Goal: Complete application form

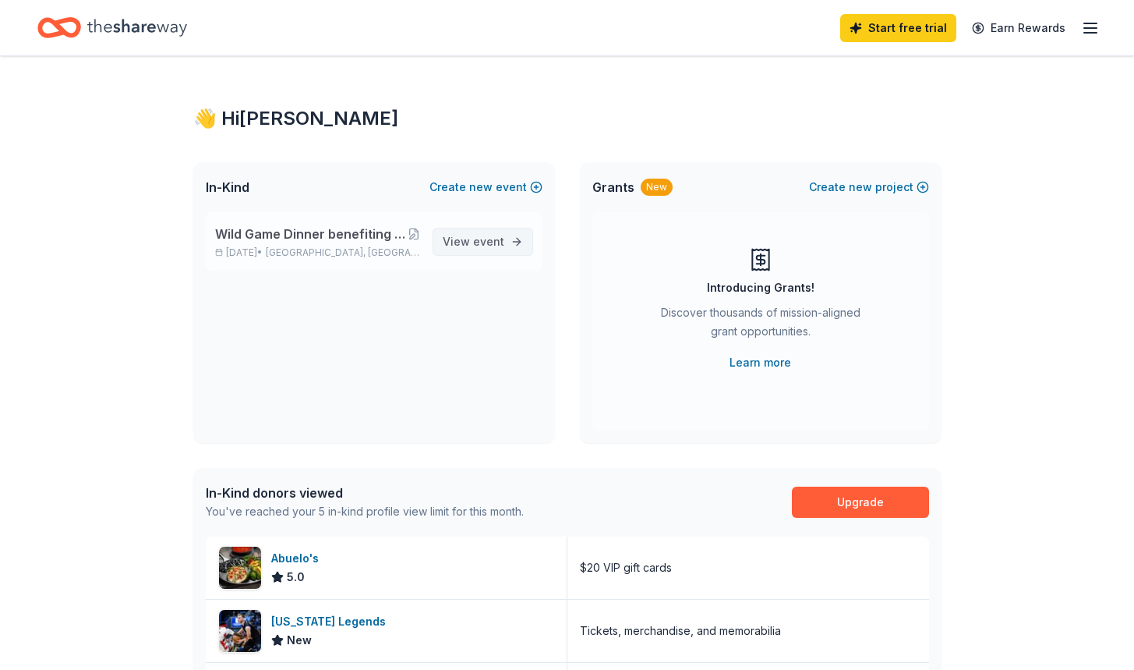
click at [468, 235] on span "View event" at bounding box center [474, 241] width 62 height 19
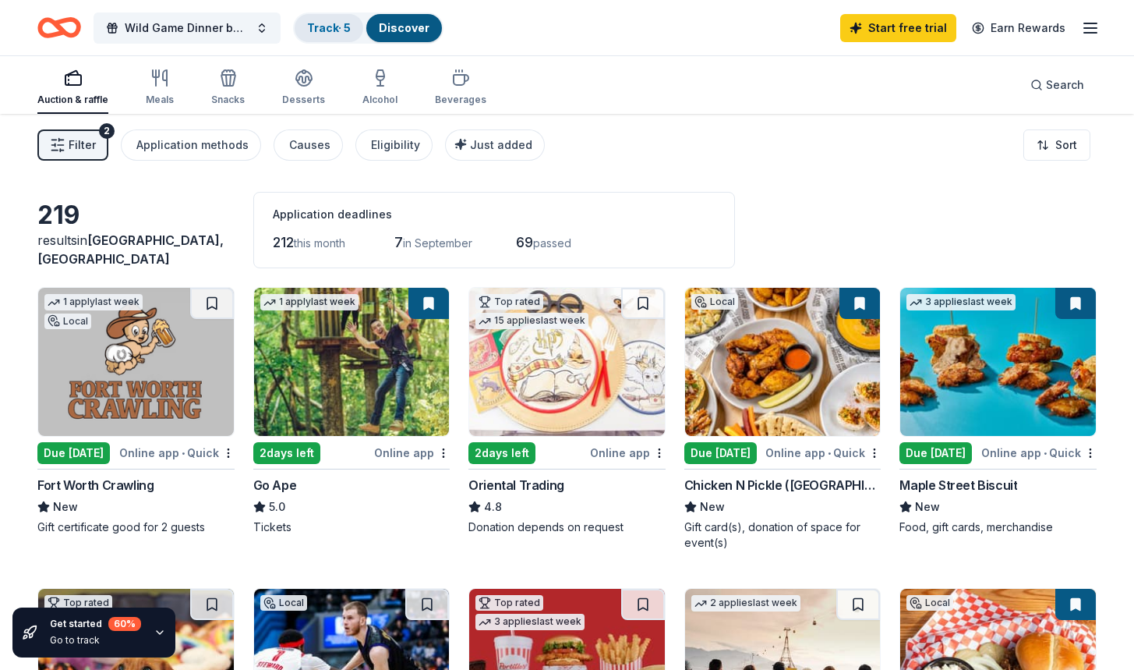
click at [331, 35] on div "Track · 5" at bounding box center [329, 28] width 69 height 28
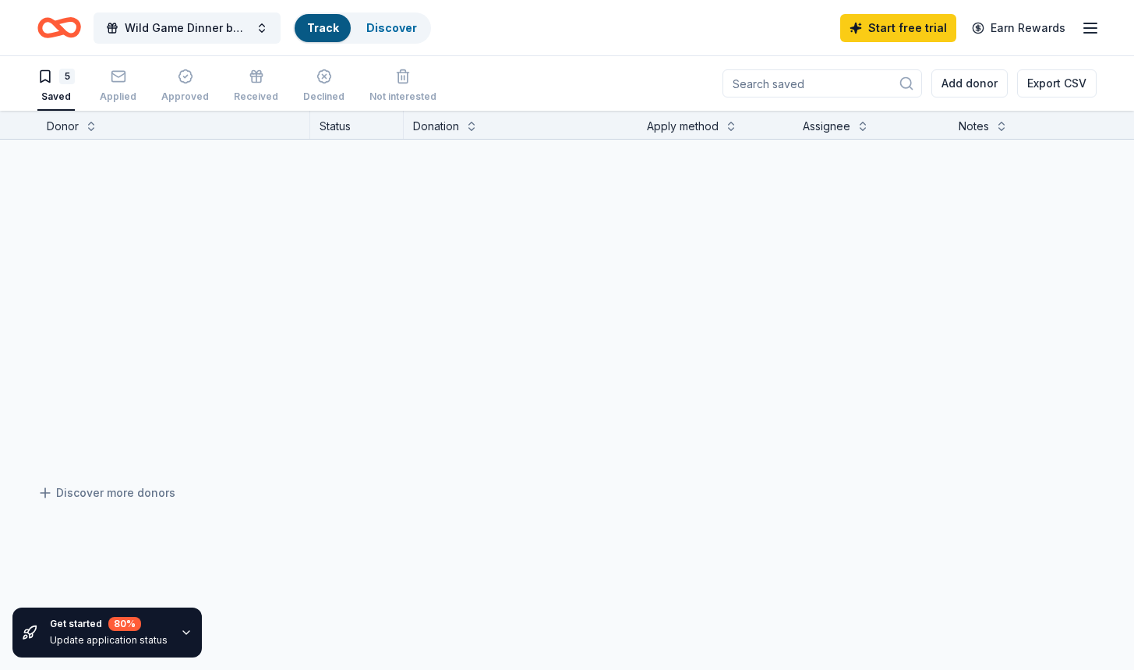
scroll to position [1, 0]
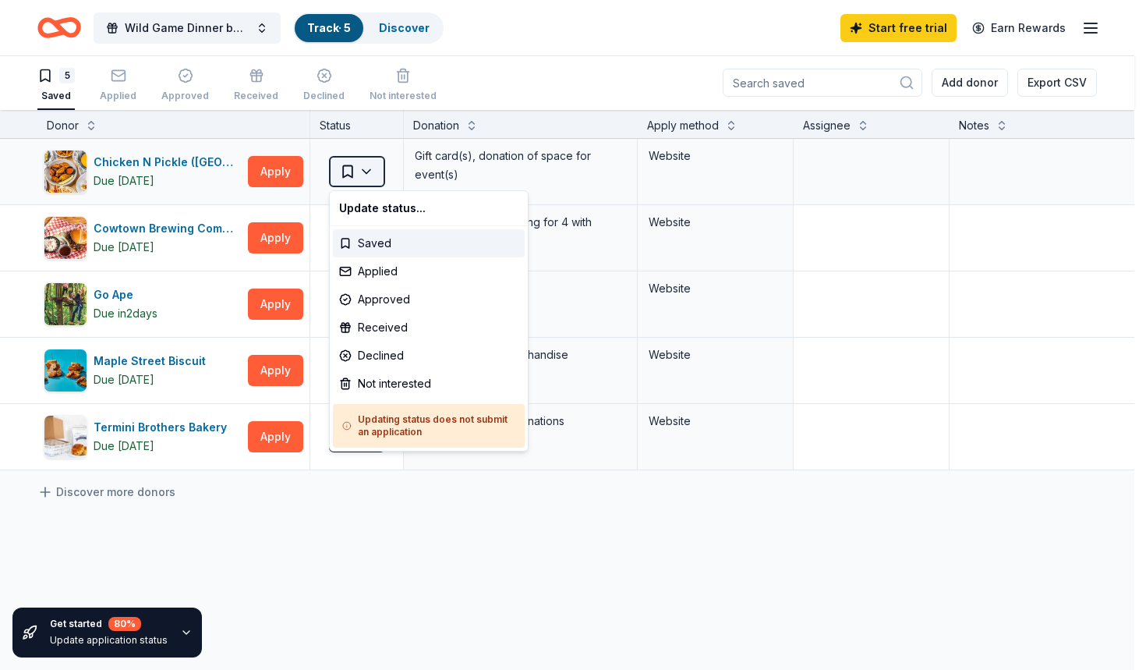
click at [366, 167] on html "Wild Game Dinner benefiting the Ronald McDonald House of Fort Worth Track · 5 D…" at bounding box center [573, 334] width 1146 height 670
click at [395, 301] on div "Approved" at bounding box center [429, 299] width 192 height 28
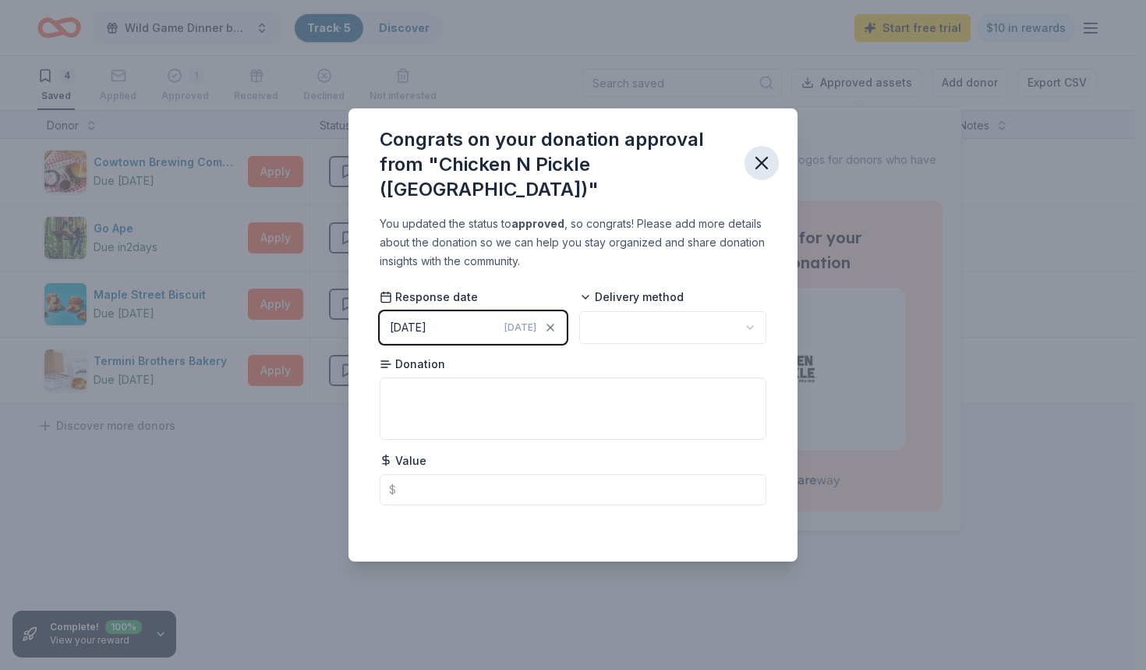
click at [766, 171] on icon "button" at bounding box center [762, 163] width 22 height 22
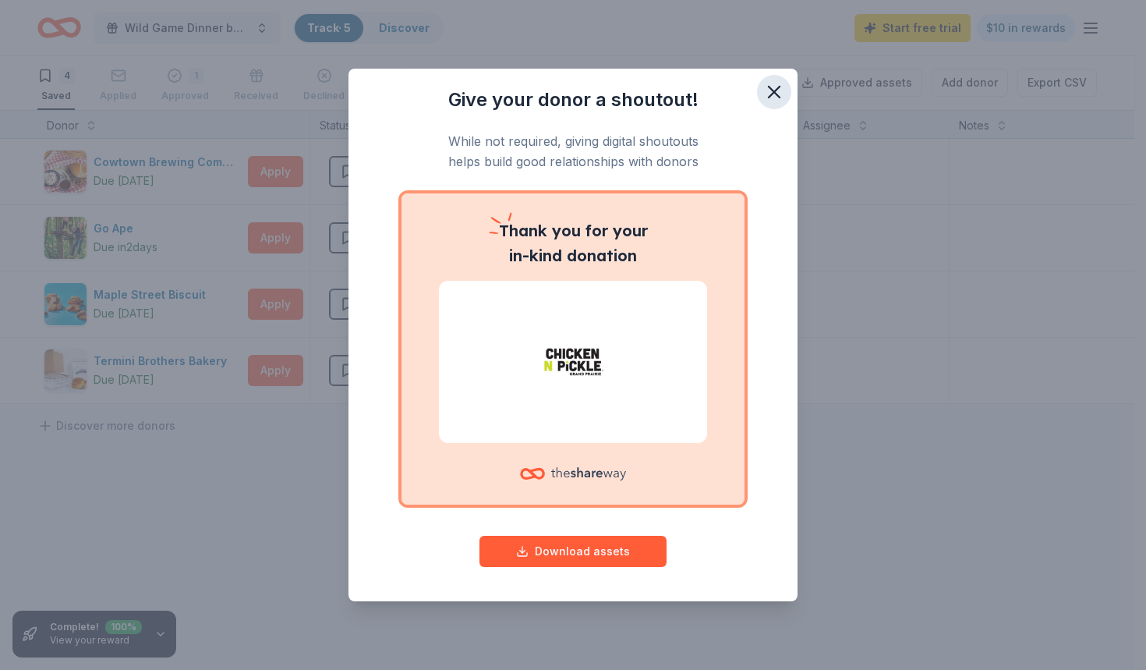
click at [779, 94] on icon "button" at bounding box center [774, 92] width 22 height 22
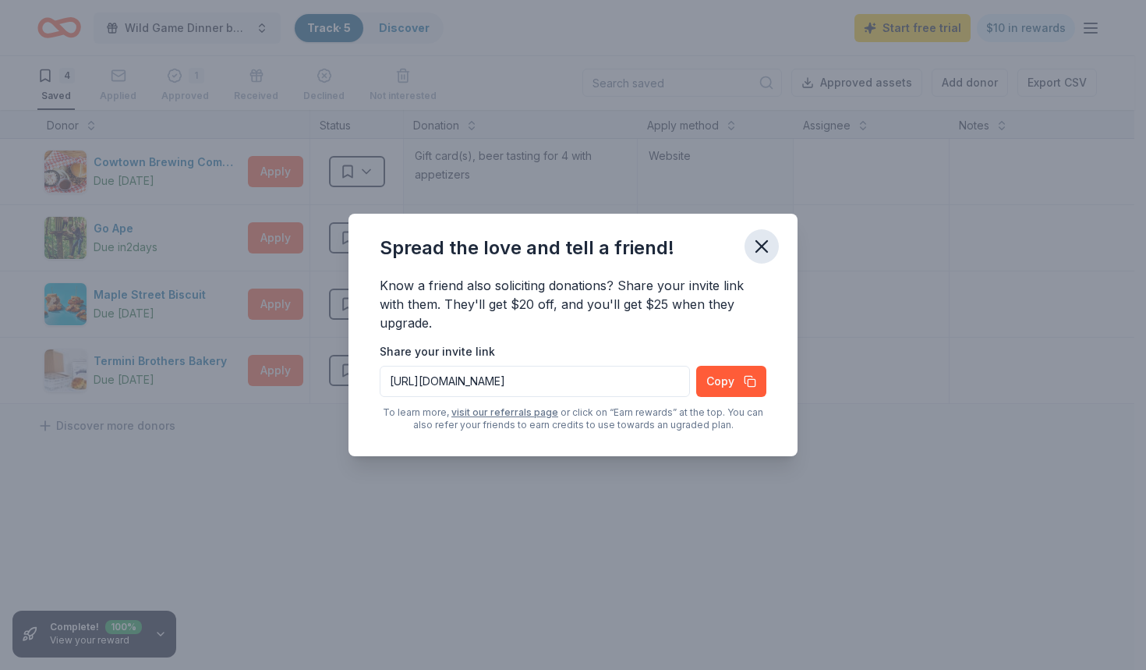
click at [760, 249] on icon "button" at bounding box center [762, 246] width 22 height 22
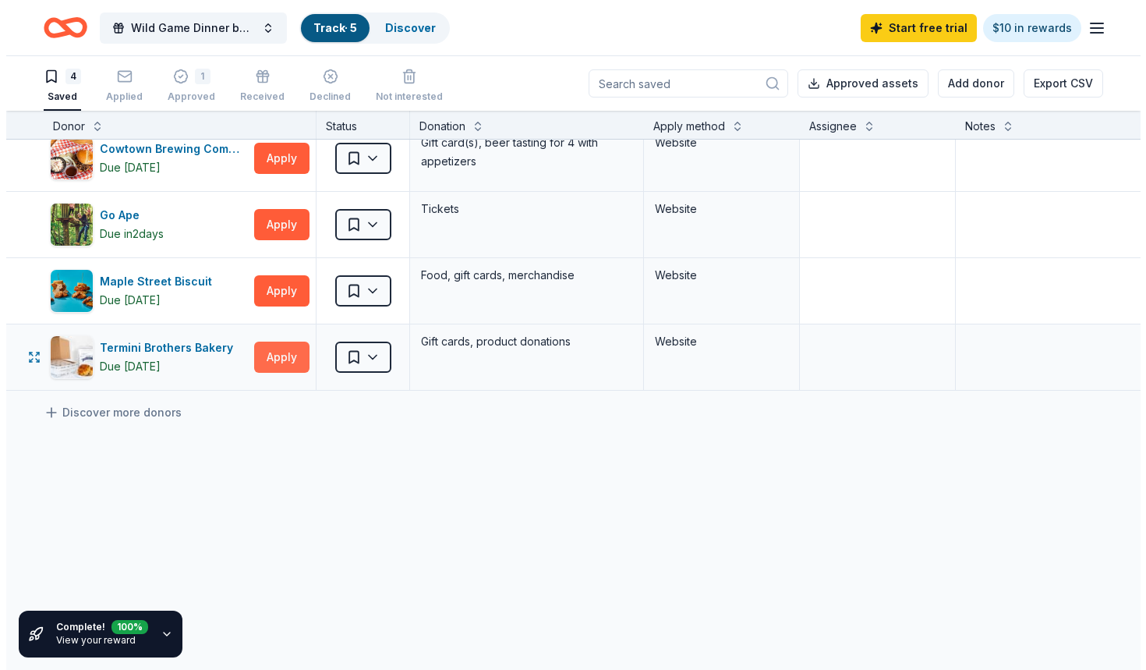
scroll to position [0, 0]
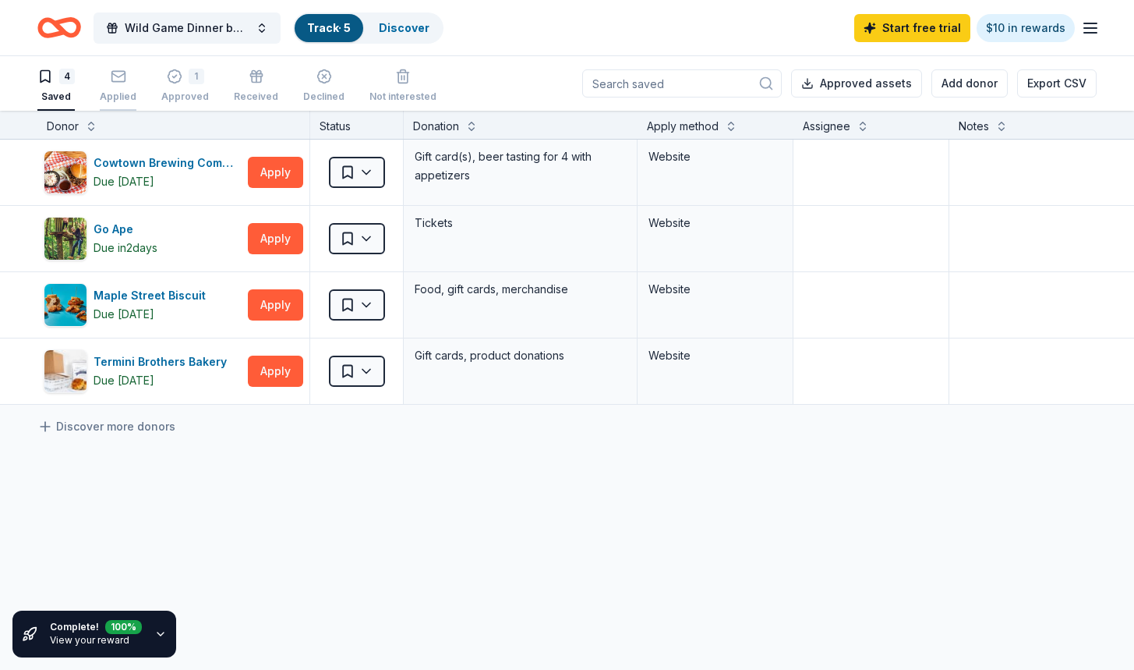
click at [115, 93] on div "Applied" at bounding box center [118, 96] width 37 height 12
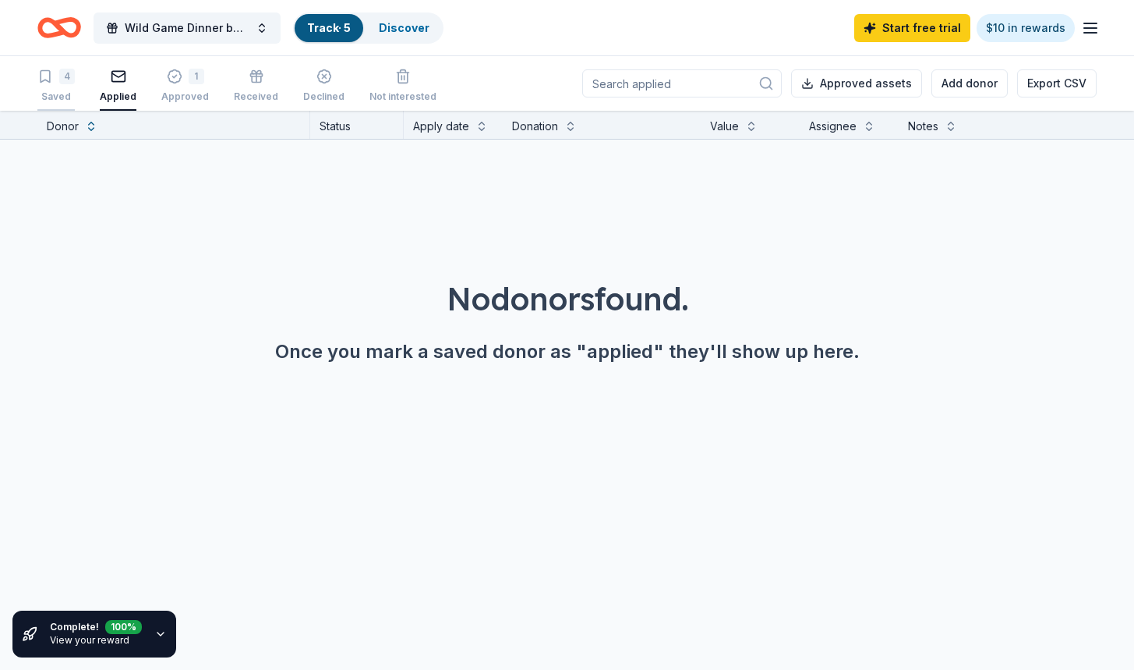
click at [58, 97] on div "Saved" at bounding box center [55, 96] width 37 height 12
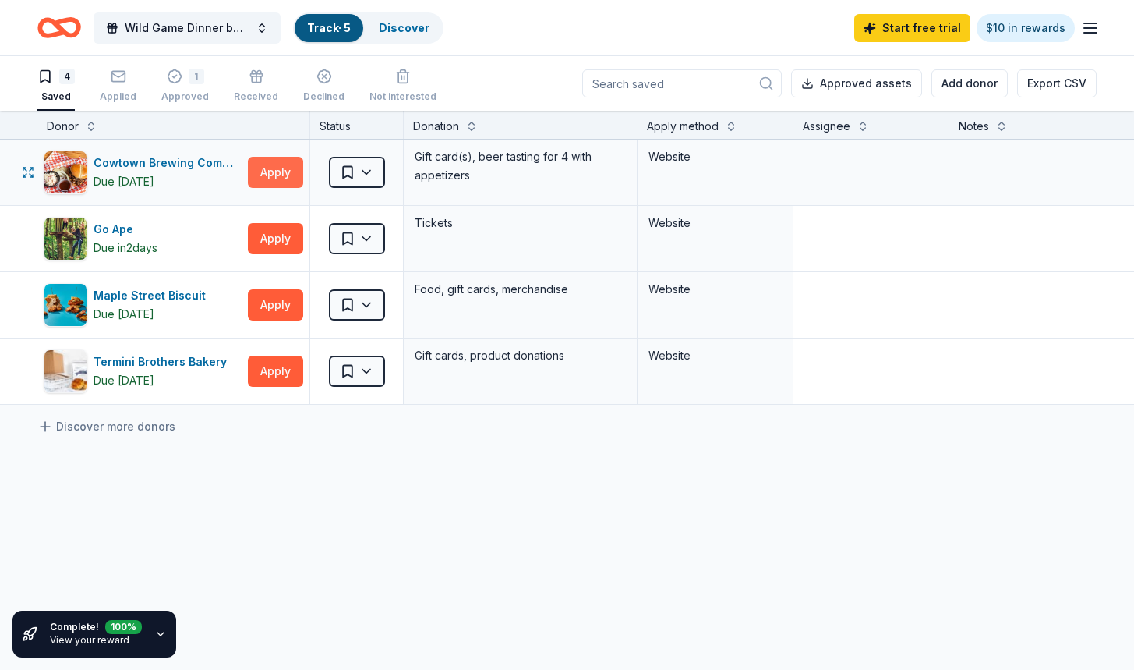
click at [277, 175] on button "Apply" at bounding box center [275, 172] width 55 height 31
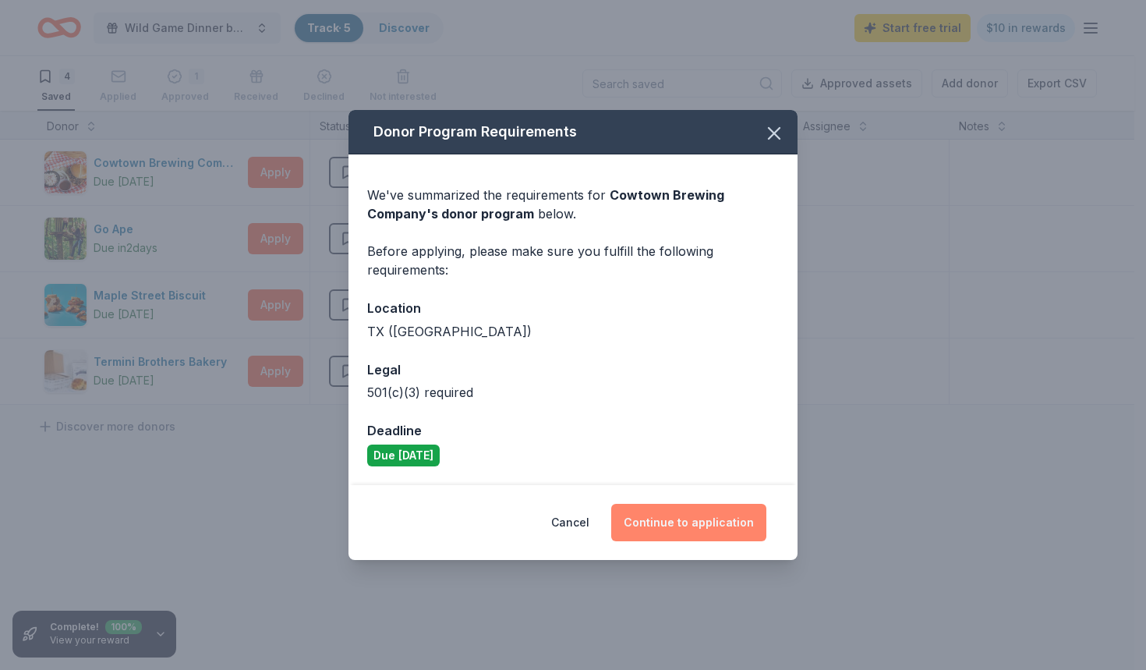
click at [689, 525] on button "Continue to application" at bounding box center [688, 522] width 155 height 37
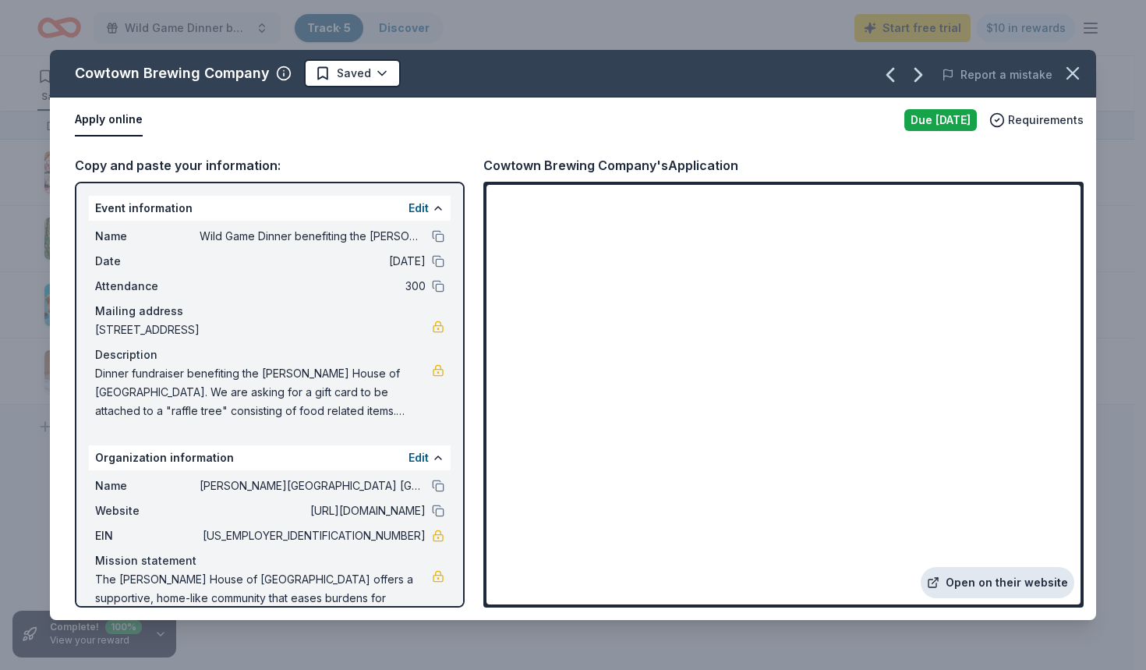
click at [997, 582] on link "Open on their website" at bounding box center [998, 582] width 154 height 31
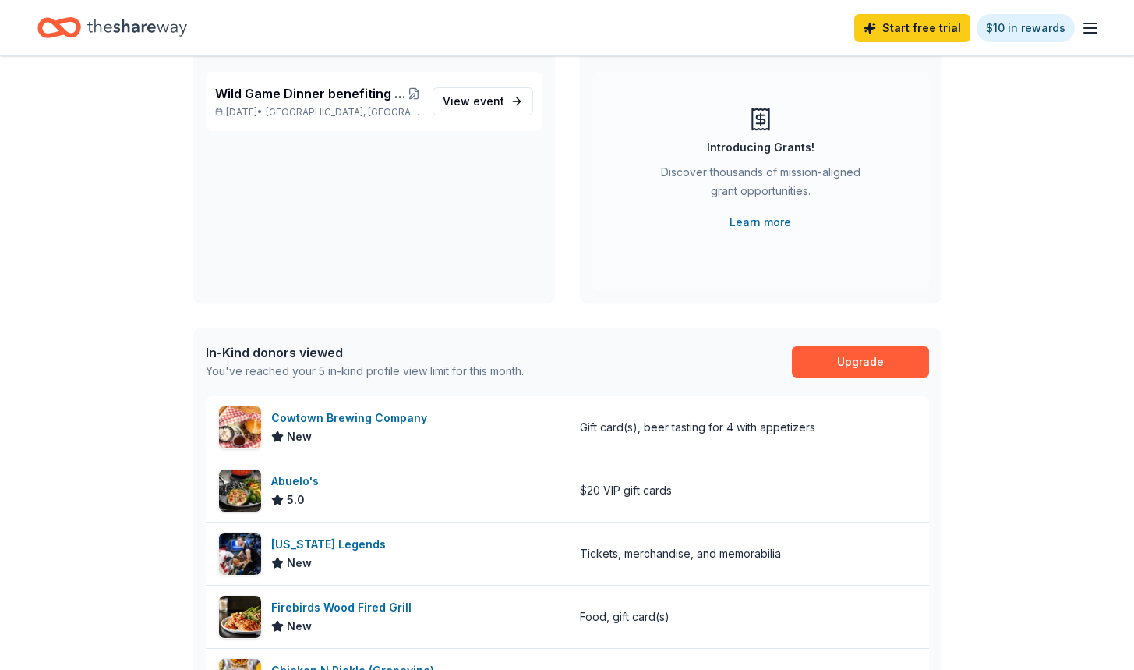
scroll to position [390, 0]
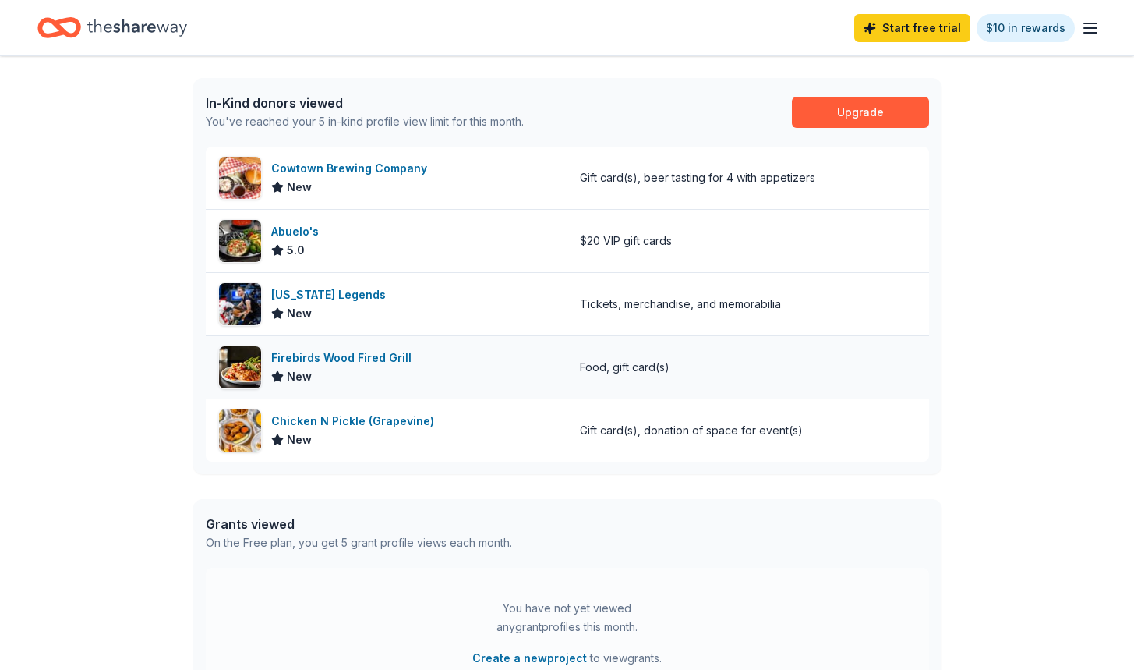
click at [332, 359] on div "Firebirds Wood Fired Grill" at bounding box center [344, 357] width 147 height 19
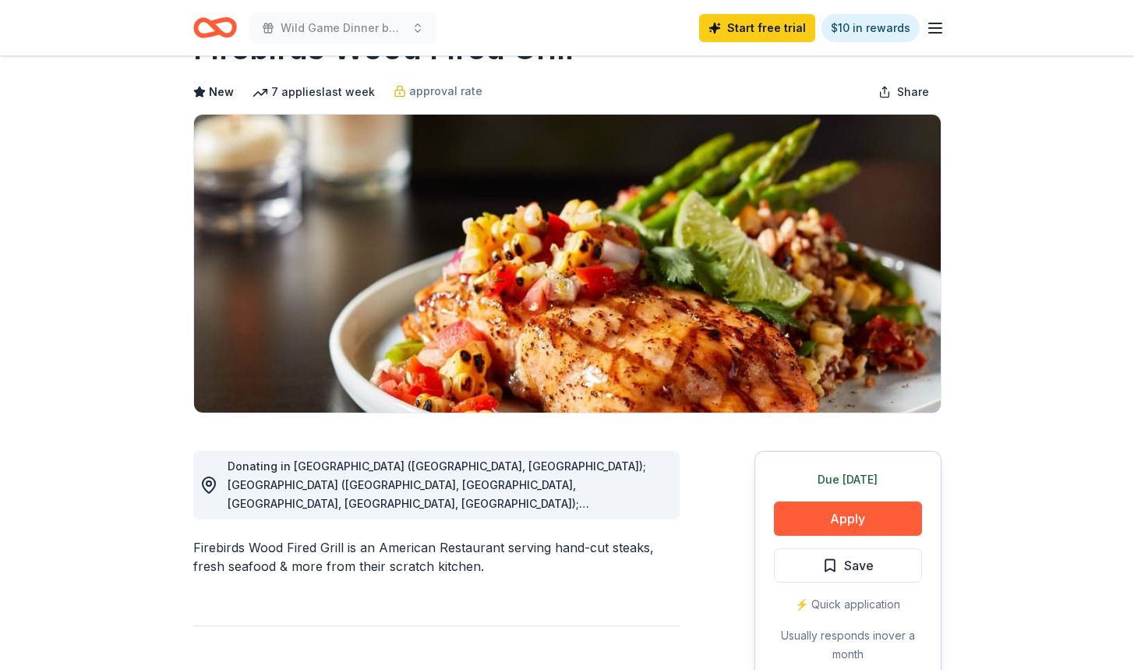
scroll to position [78, 0]
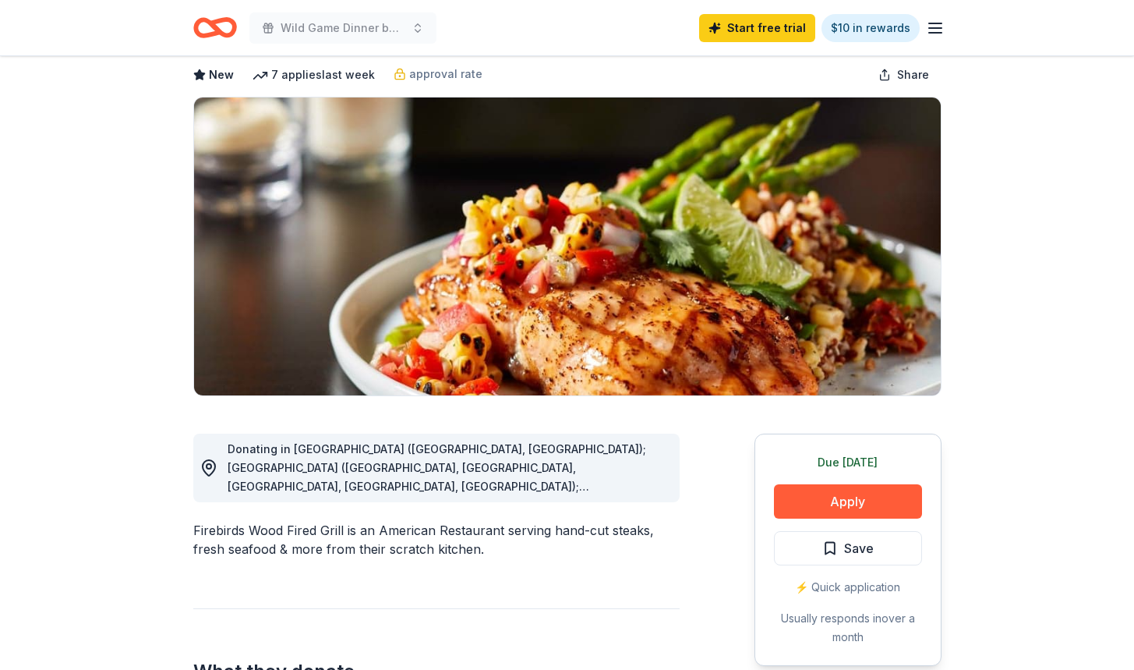
click at [209, 467] on icon at bounding box center [209, 467] width 19 height 19
click at [384, 462] on span "Donating in AL (Birmingham, Montgomery); AZ (Chandler, Gilbert, Phoenix, Surpri…" at bounding box center [437, 682] width 419 height 481
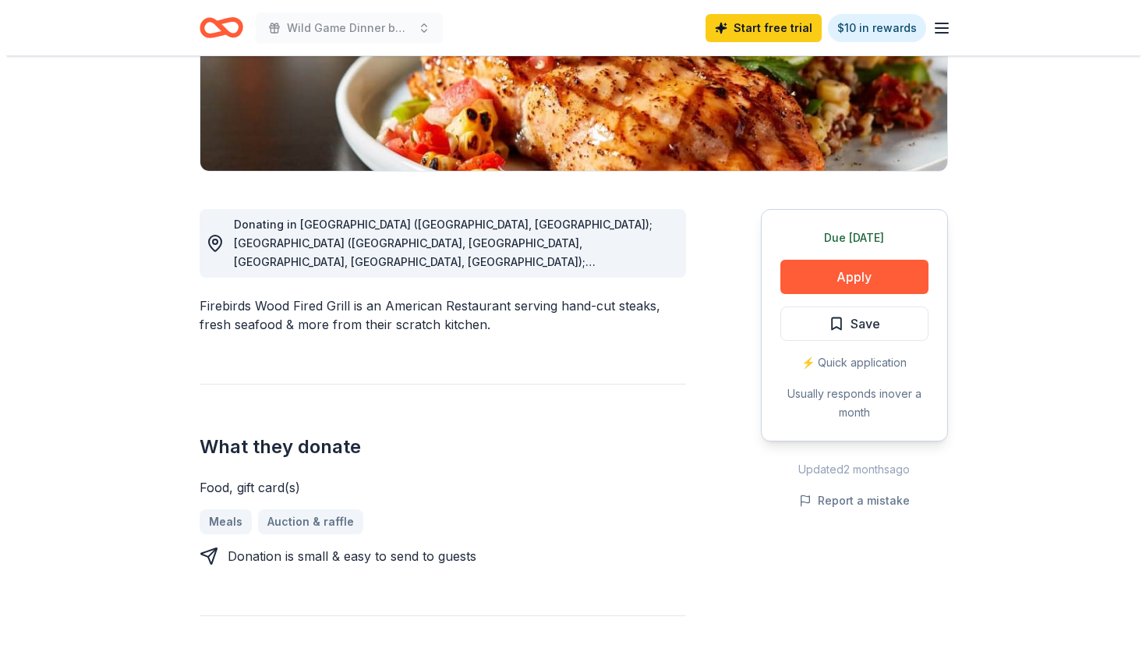
scroll to position [312, 0]
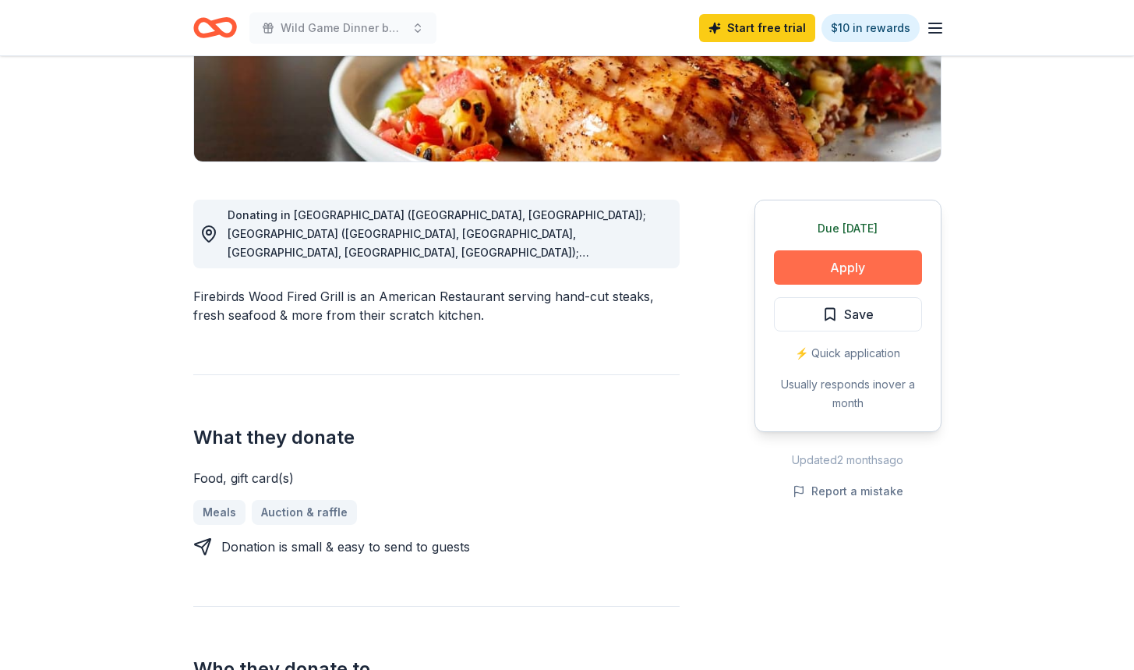
click at [840, 267] on button "Apply" at bounding box center [848, 267] width 148 height 34
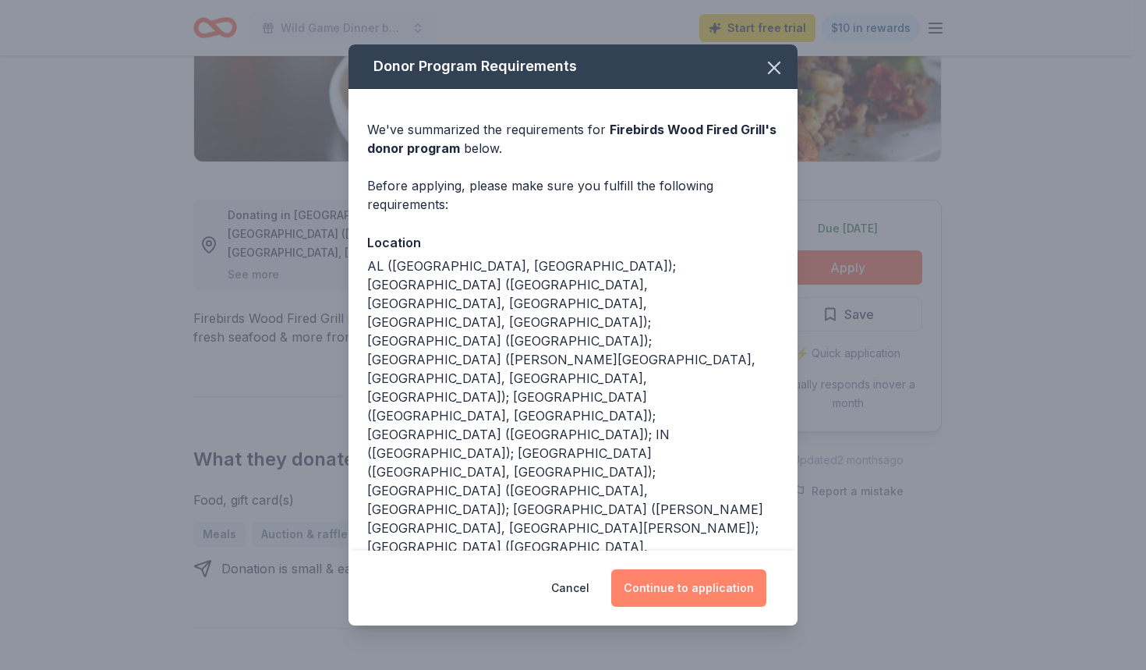
click at [698, 590] on button "Continue to application" at bounding box center [688, 587] width 155 height 37
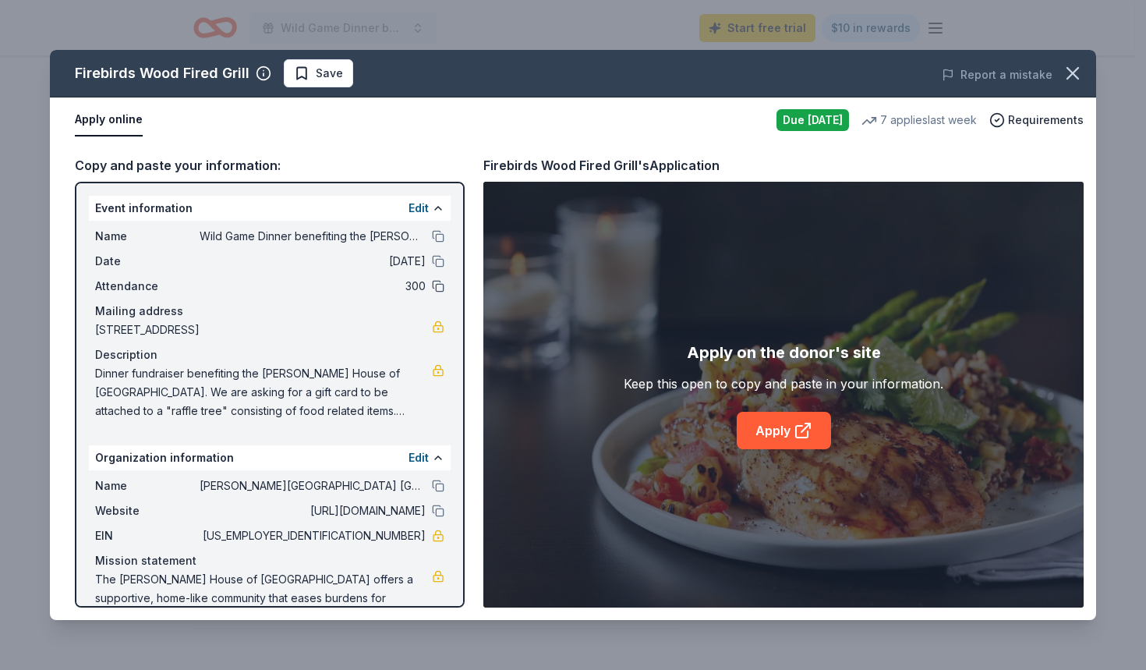
click at [432, 285] on button at bounding box center [438, 286] width 12 height 12
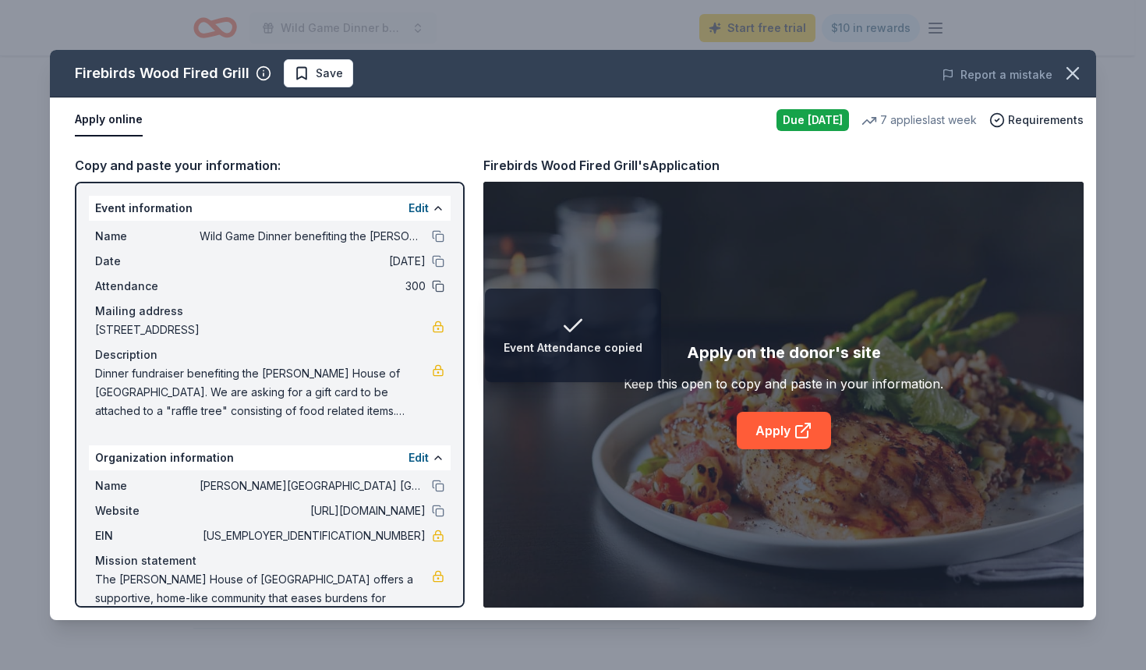
click at [432, 285] on button at bounding box center [438, 286] width 12 height 12
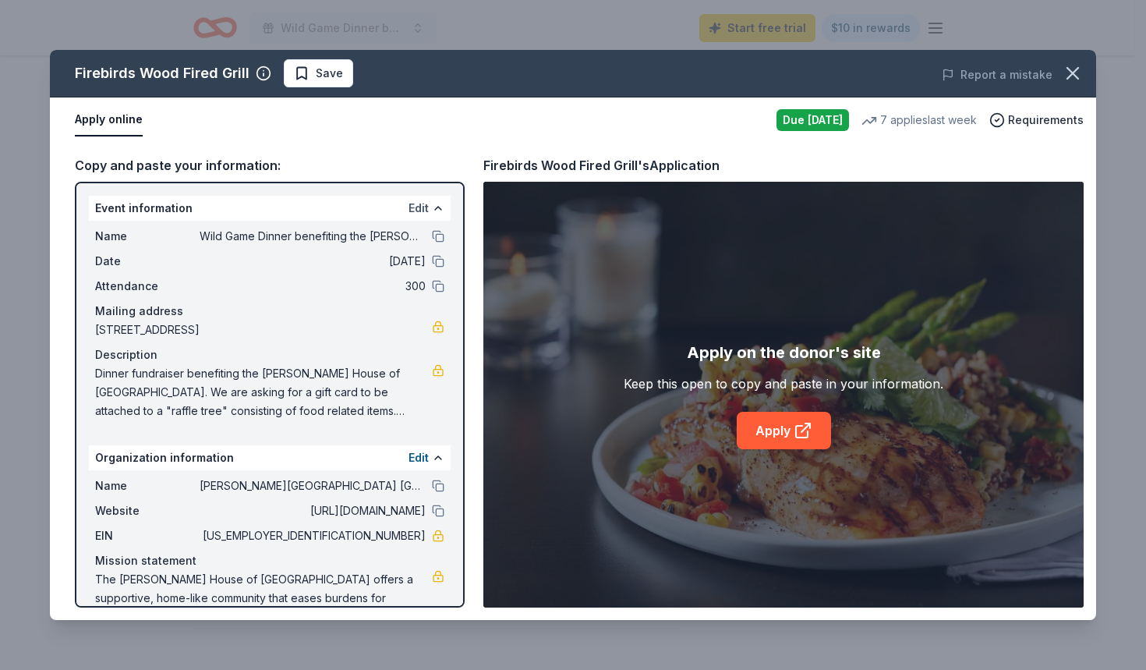
click at [409, 206] on button "Edit" at bounding box center [418, 208] width 20 height 19
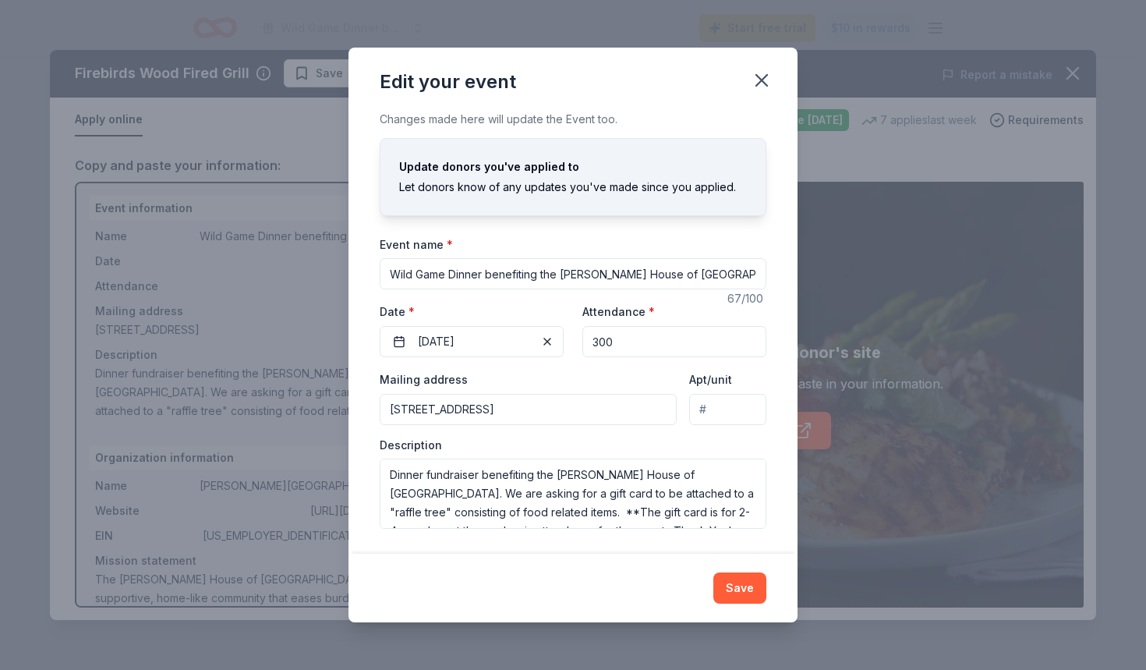
click at [621, 342] on input "300" at bounding box center [674, 341] width 184 height 31
type input "3"
type input "4"
click at [744, 585] on button "Save" at bounding box center [739, 587] width 53 height 31
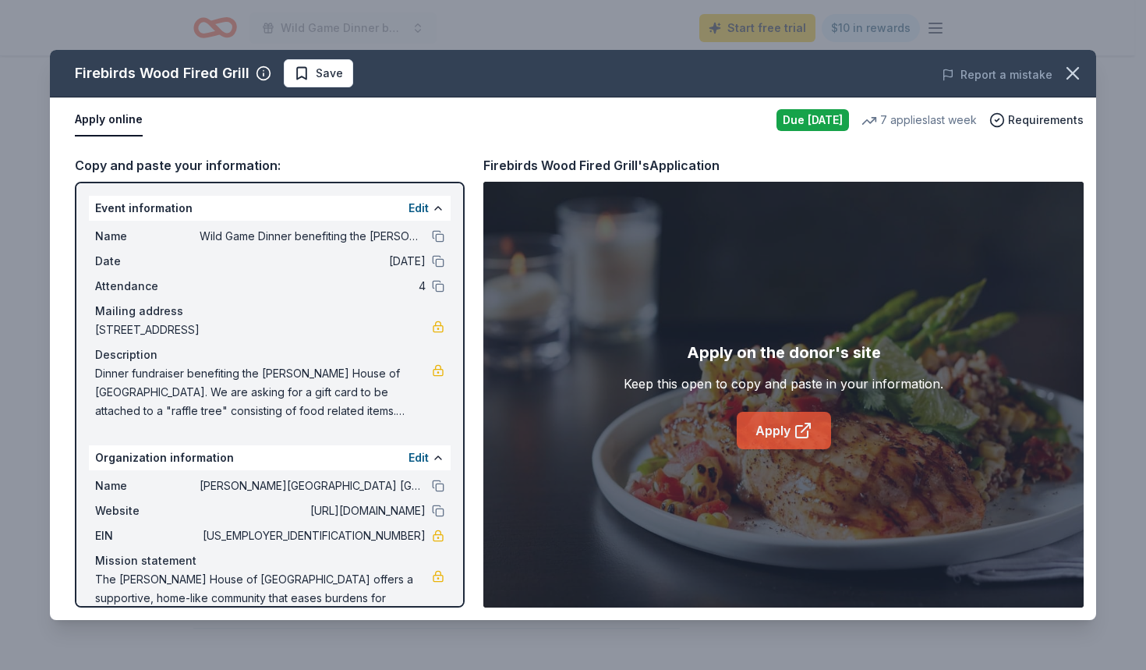
click at [778, 433] on link "Apply" at bounding box center [784, 430] width 94 height 37
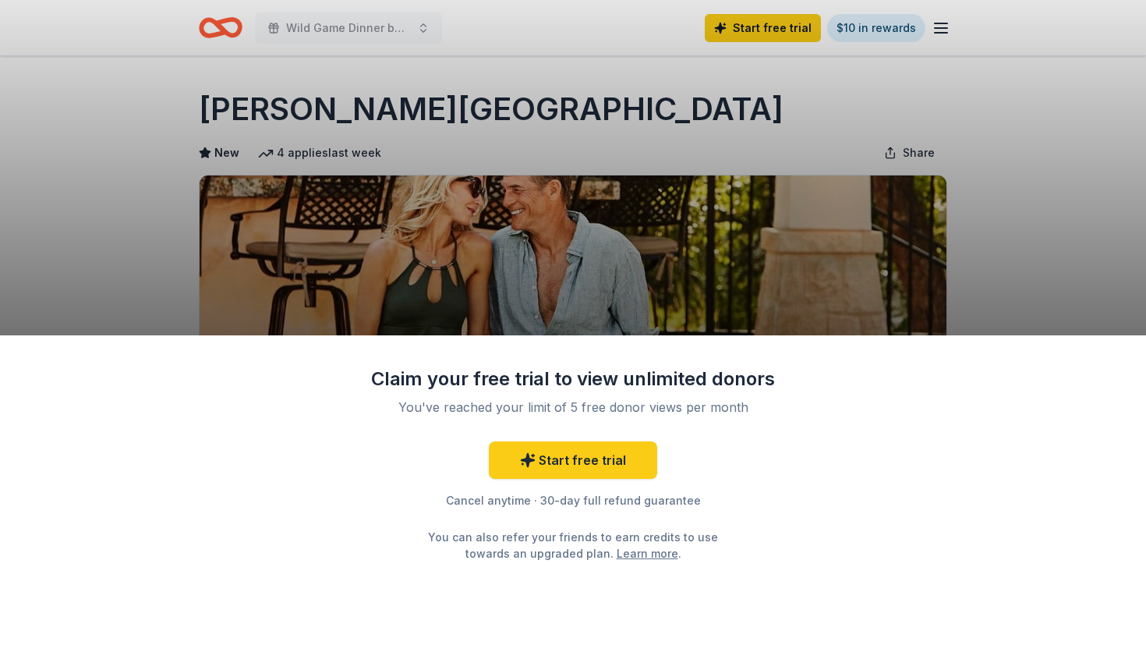
click at [96, 183] on div "Claim your free trial to view unlimited donors You've reached your limit of 5 f…" at bounding box center [573, 335] width 1146 height 670
